Goal: Feedback & Contribution: Leave review/rating

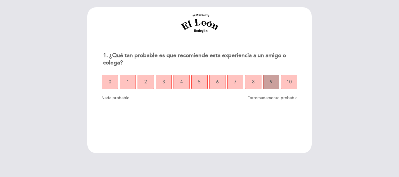
click at [269, 76] on button "9" at bounding box center [271, 82] width 16 height 15
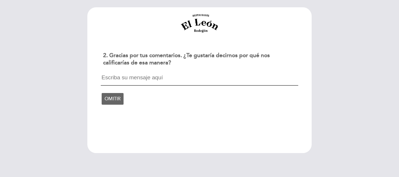
click at [149, 83] on textarea at bounding box center [199, 80] width 197 height 11
click at [173, 77] on textarea "El entrecot no estaba cocido, el resto barbaro." at bounding box center [199, 80] width 197 height 11
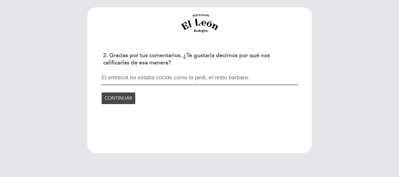
type textarea "El entrecot no estaba cocido como lo pedi, el resto barbaro."
click at [117, 96] on span "CONTINUAR" at bounding box center [119, 98] width 28 height 16
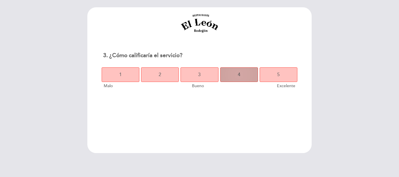
click at [248, 77] on button "4" at bounding box center [239, 75] width 38 height 15
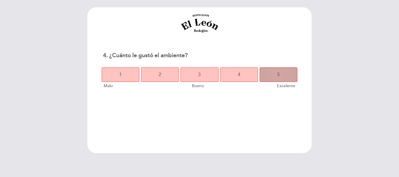
click at [272, 79] on button "5" at bounding box center [279, 75] width 38 height 15
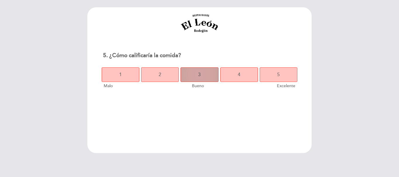
click at [202, 79] on button "3" at bounding box center [200, 75] width 38 height 15
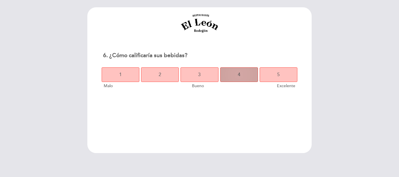
click at [255, 80] on button "4" at bounding box center [239, 75] width 38 height 15
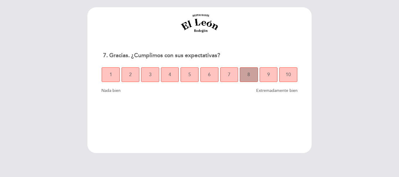
click at [249, 75] on span "8" at bounding box center [249, 75] width 3 height 16
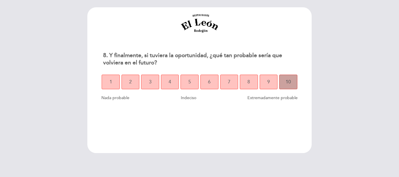
click at [286, 81] on span "10" at bounding box center [288, 82] width 5 height 16
select select "es"
